Goal: Information Seeking & Learning: Learn about a topic

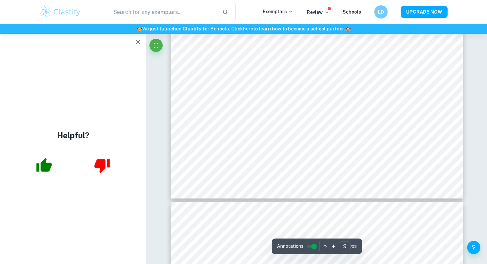
scroll to position [3722, 0]
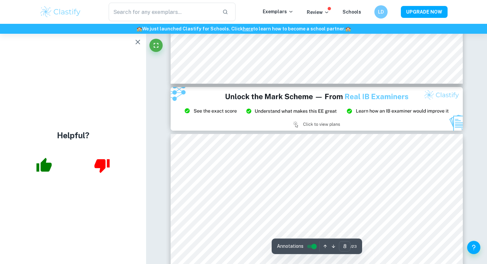
type input "9"
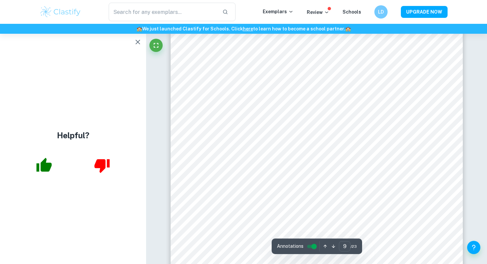
scroll to position [3572, 0]
